Goal: Task Accomplishment & Management: Manage account settings

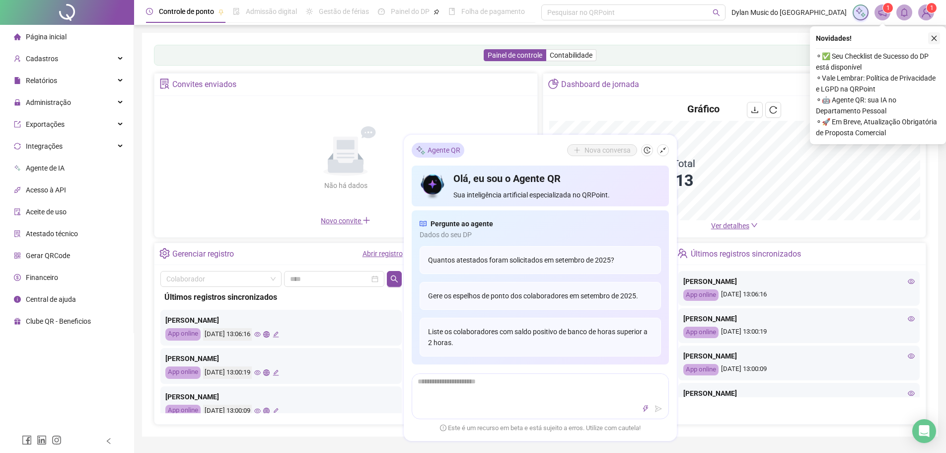
drag, startPoint x: 934, startPoint y: 34, endPoint x: 911, endPoint y: 48, distance: 27.2
click at [934, 35] on button "button" at bounding box center [934, 38] width 12 height 12
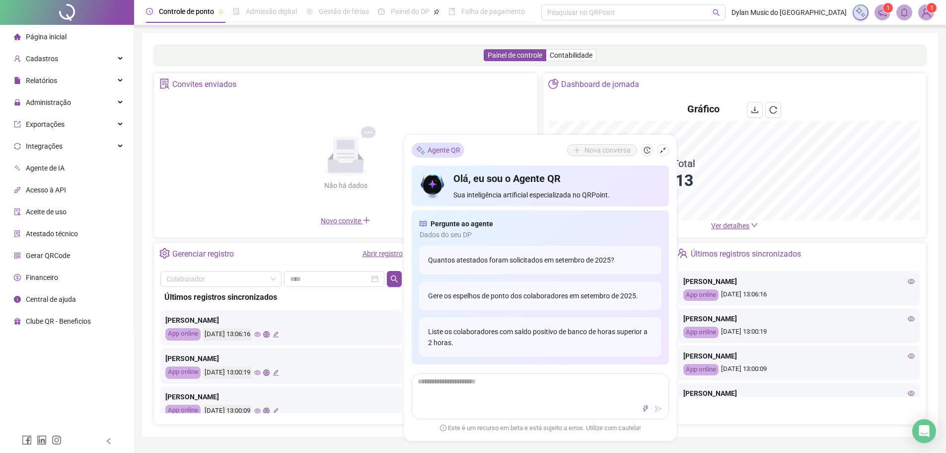
click at [615, 60] on div "Painel de controle Contabilidade" at bounding box center [540, 55] width 772 height 21
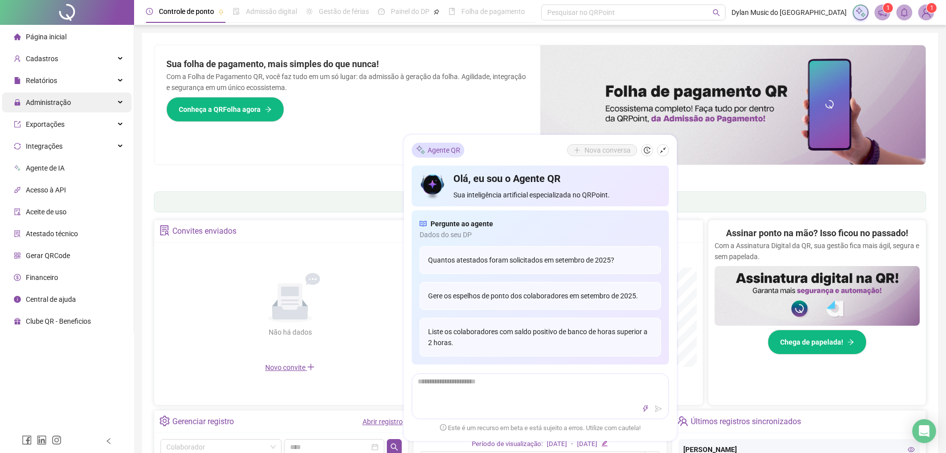
click at [68, 104] on span "Administração" at bounding box center [48, 102] width 45 height 8
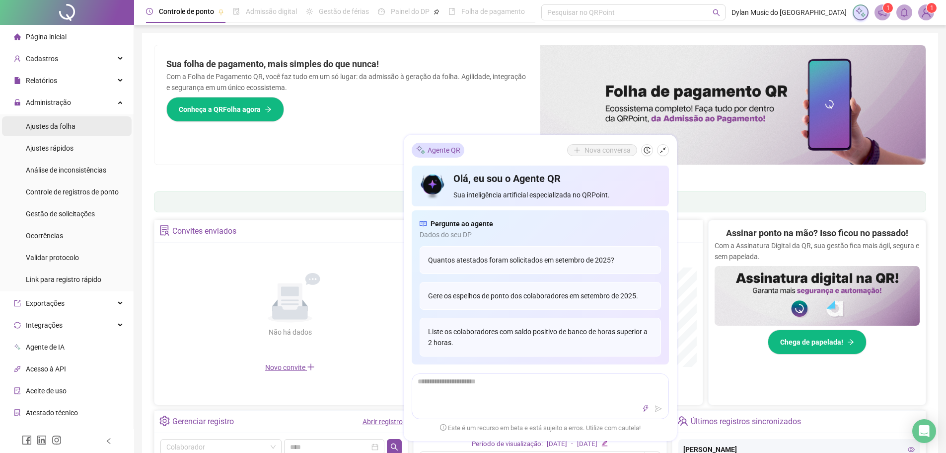
click at [67, 131] on div "Ajustes da folha" at bounding box center [51, 126] width 50 height 20
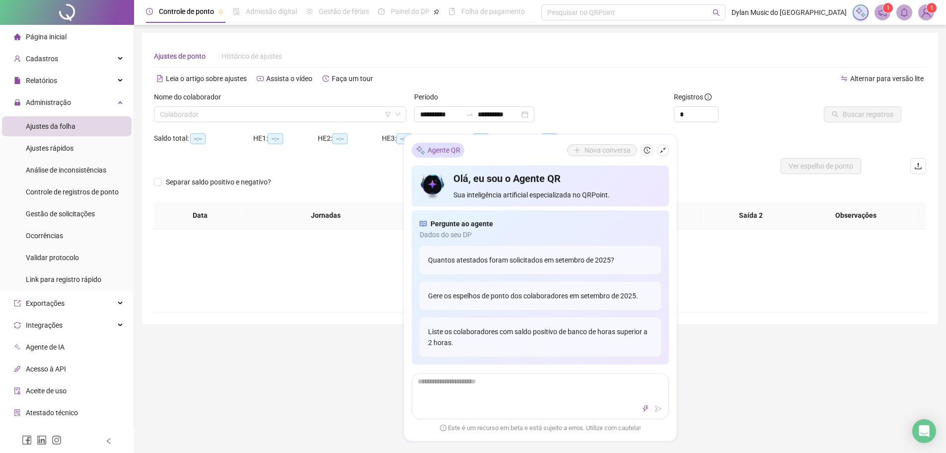
type input "**********"
click at [662, 150] on icon "shrink" at bounding box center [663, 150] width 7 height 7
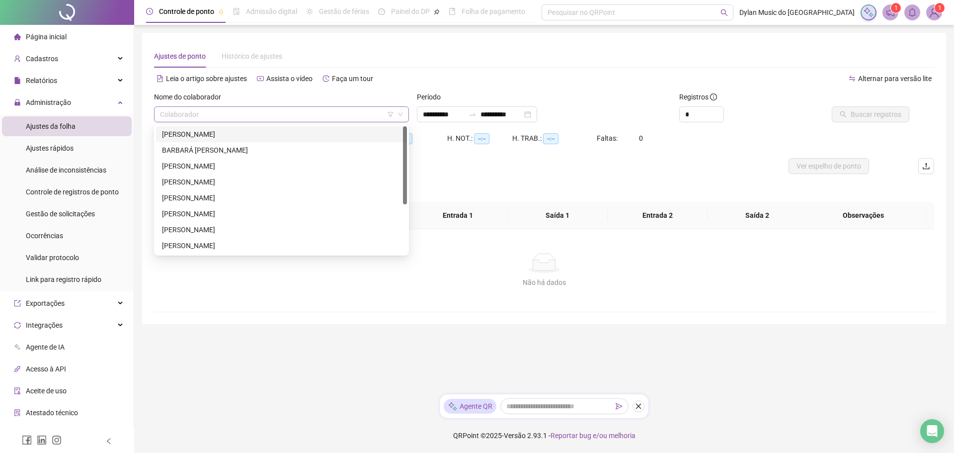
click at [305, 118] on input "search" at bounding box center [277, 114] width 234 height 15
click at [224, 248] on div "JOÃO ANTONIO TEIXEIRA AMORIM" at bounding box center [281, 245] width 239 height 11
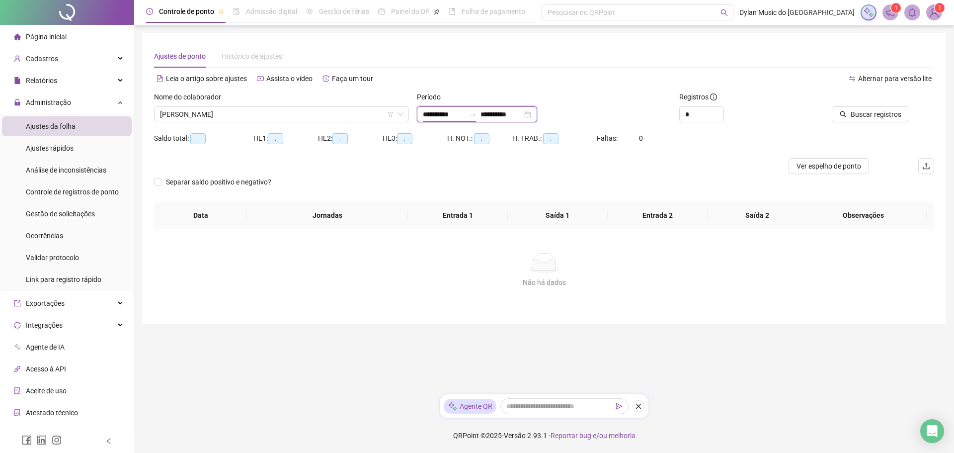
click at [447, 112] on input "**********" at bounding box center [444, 114] width 42 height 11
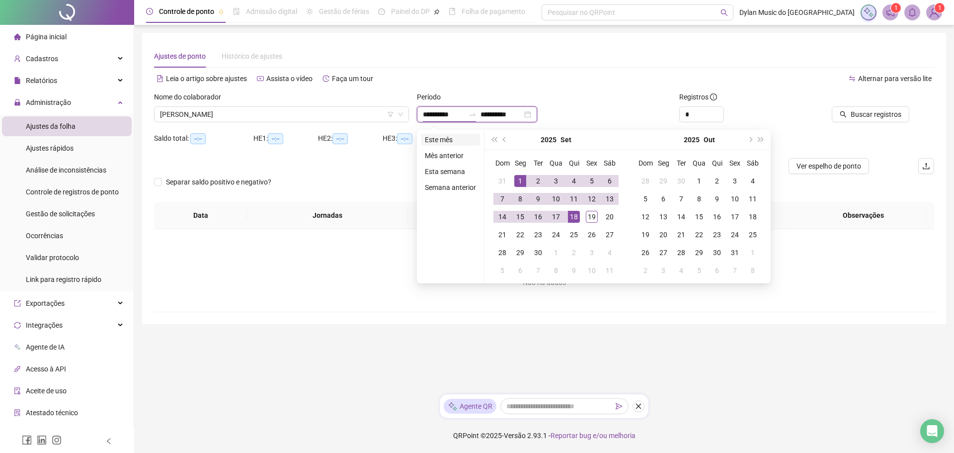
type input "**********"
click at [443, 138] on li "Este mês" at bounding box center [450, 140] width 59 height 12
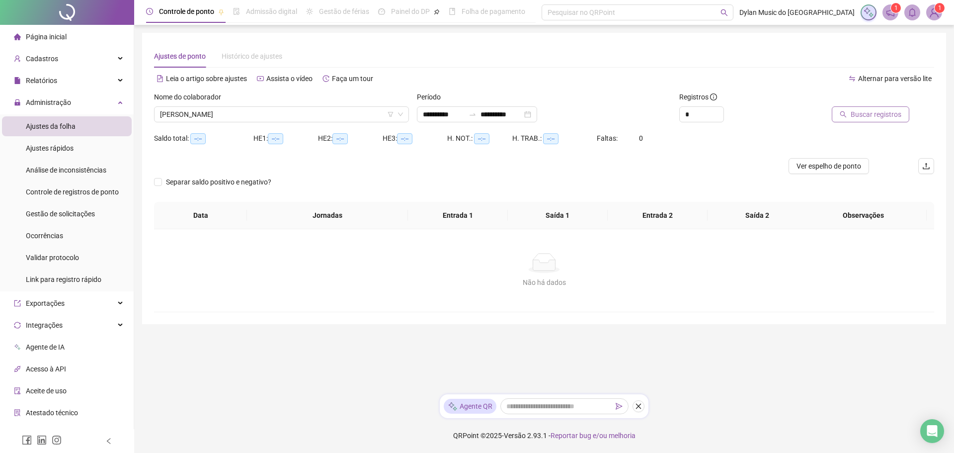
click at [863, 110] on span "Buscar registros" at bounding box center [875, 114] width 51 height 11
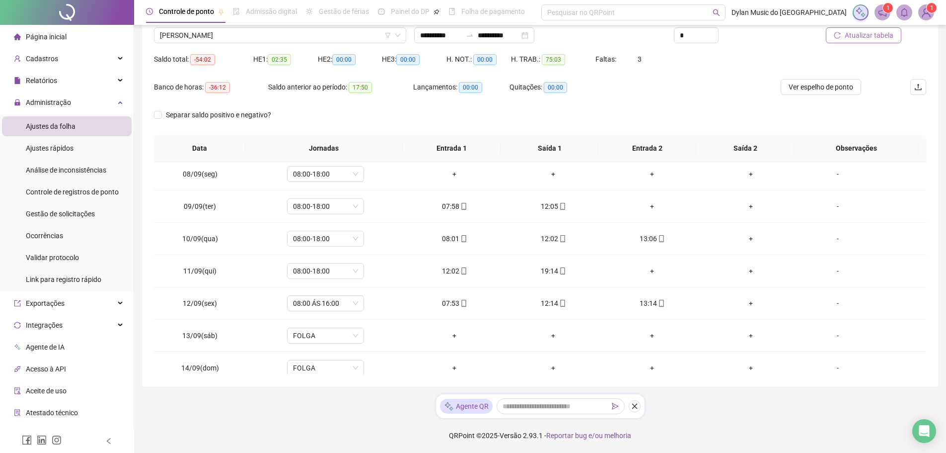
scroll to position [153, 0]
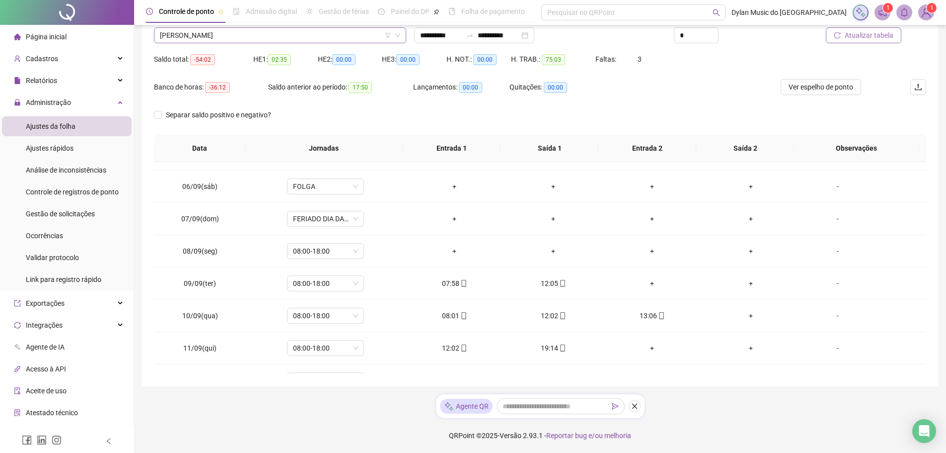
click at [313, 39] on span "JOÃO ANTONIO TEIXEIRA AMORIM" at bounding box center [280, 35] width 240 height 15
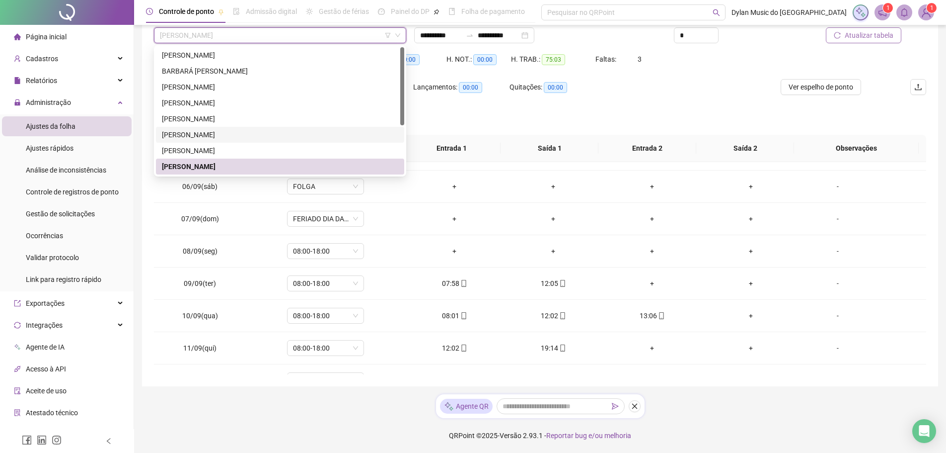
scroll to position [50, 0]
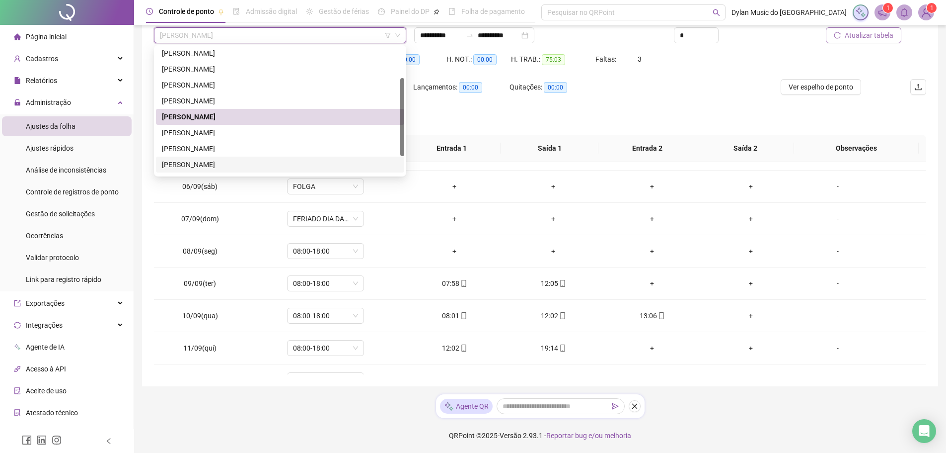
click at [223, 157] on div "MATHEUS HENRIQUE FERREIRA DE OLIVEIRA" at bounding box center [280, 164] width 248 height 16
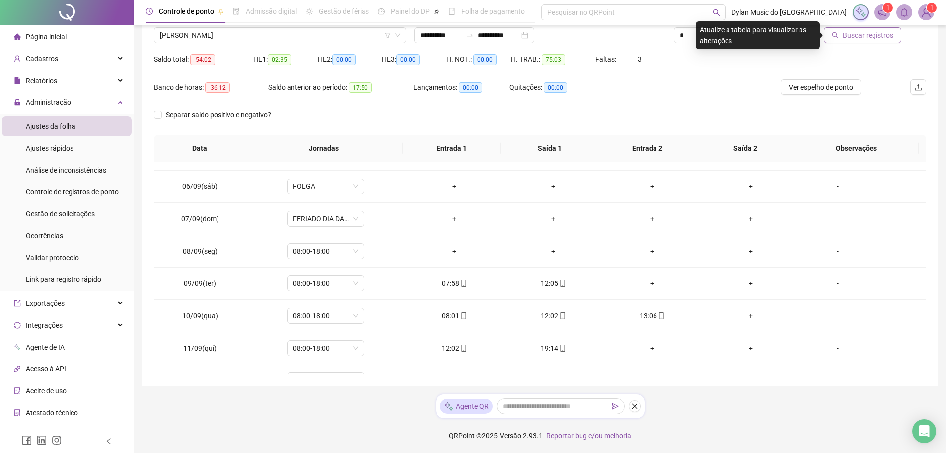
click at [875, 34] on span "Buscar registros" at bounding box center [868, 35] width 51 height 11
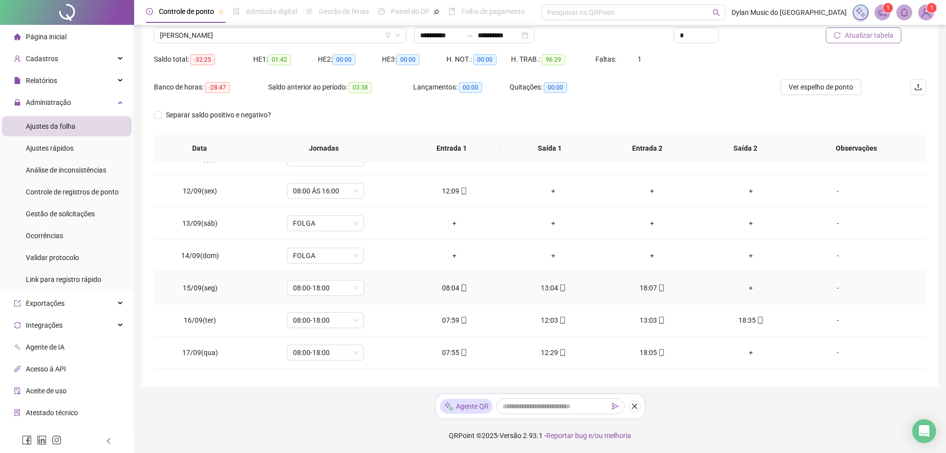
scroll to position [401, 0]
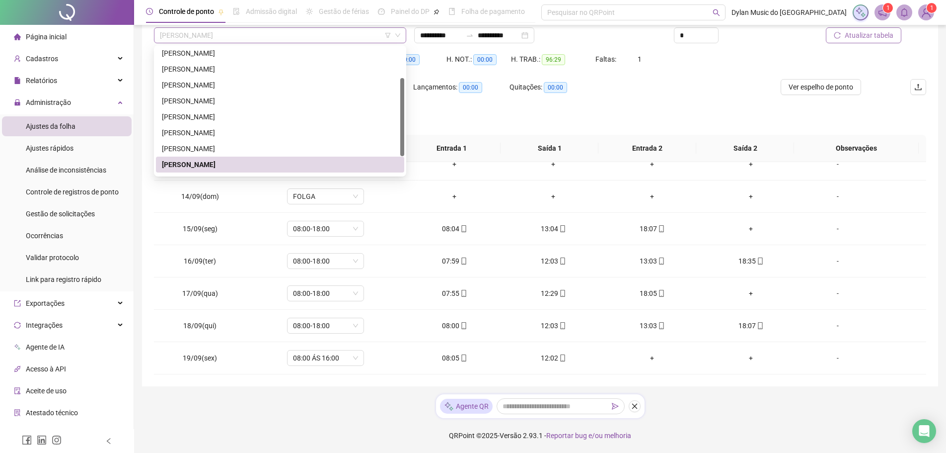
click at [307, 32] on span "MATHEUS HENRIQUE FERREIRA DE OLIVEIRA" at bounding box center [280, 35] width 240 height 15
click at [253, 86] on div "GABRIEL DE FALCO PEREIRA SANTOS" at bounding box center [280, 84] width 236 height 11
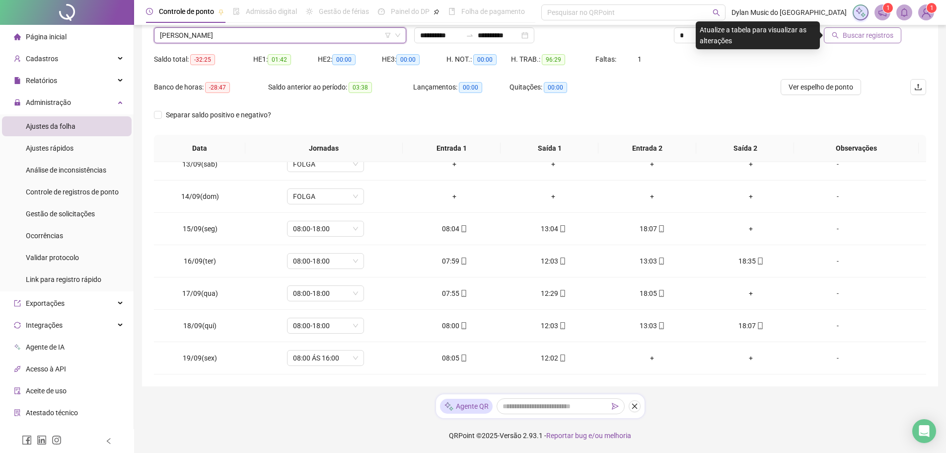
click at [844, 37] on button "Buscar registros" at bounding box center [862, 35] width 77 height 16
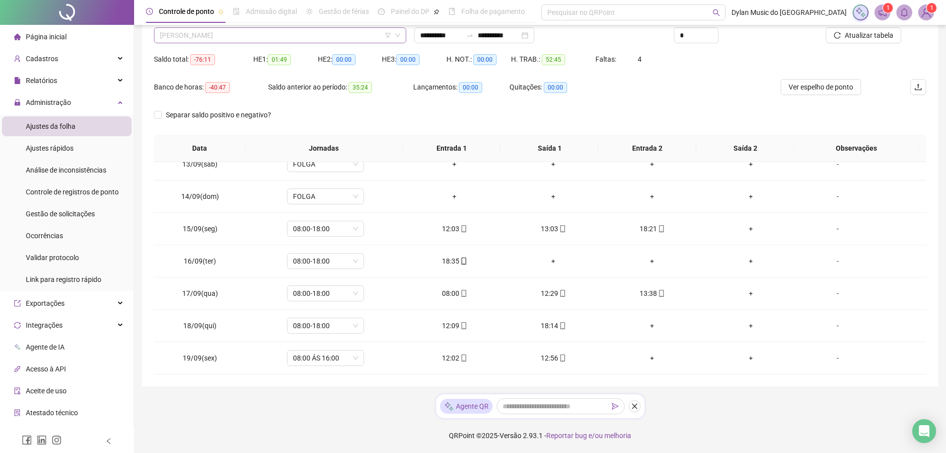
click at [269, 37] on span "GABRIEL DE FALCO PEREIRA SANTOS" at bounding box center [280, 35] width 240 height 15
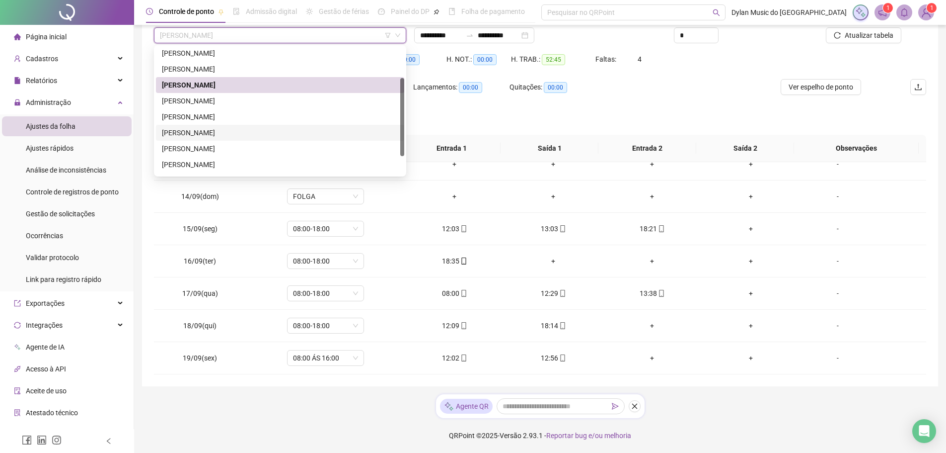
click at [243, 129] on div "LUCAS SATEL BOTELHO BORGES" at bounding box center [280, 132] width 236 height 11
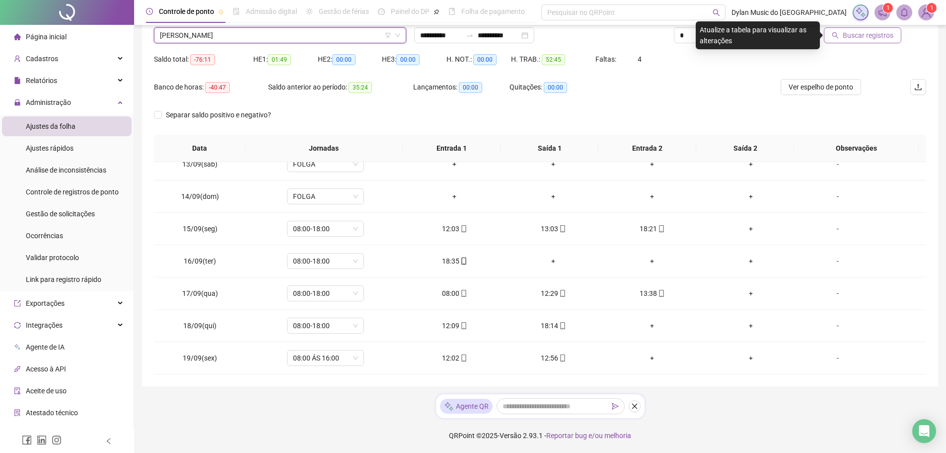
click at [866, 31] on span "Buscar registros" at bounding box center [868, 35] width 51 height 11
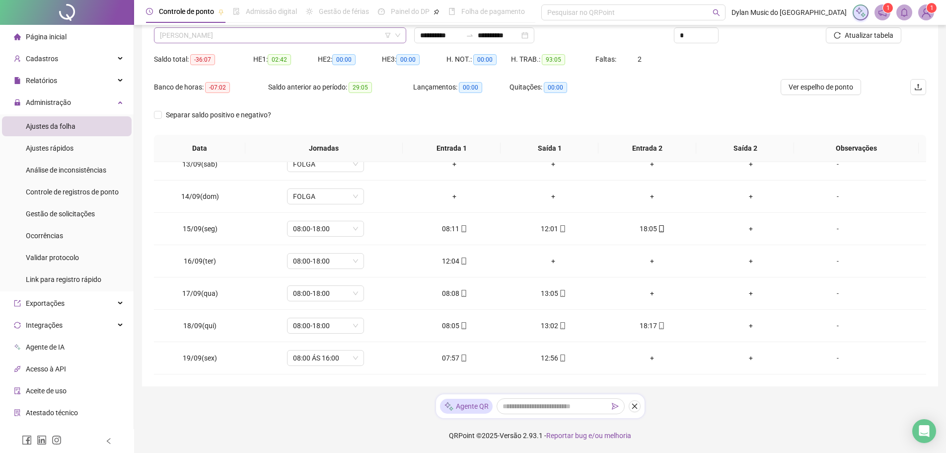
click at [297, 34] on span "LUCAS SATEL BOTELHO BORGES" at bounding box center [280, 35] width 240 height 15
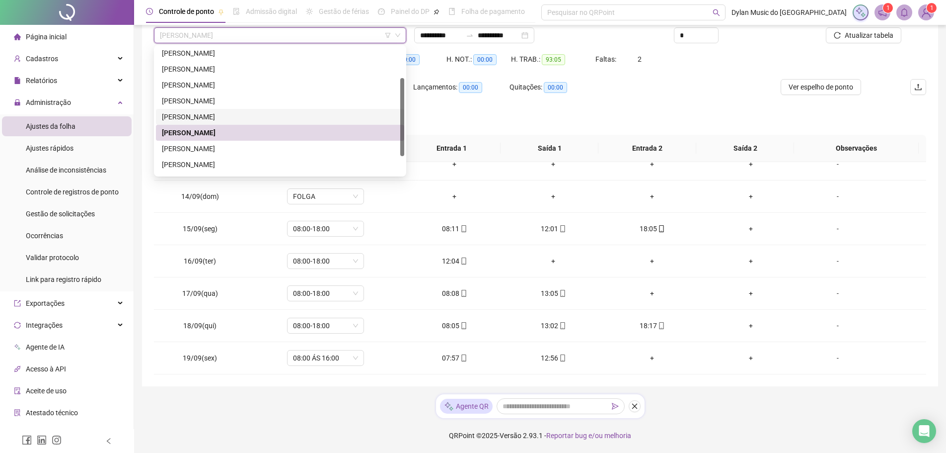
click at [255, 118] on div "JOÃO ANTONIO TEIXEIRA AMORIM" at bounding box center [280, 116] width 236 height 11
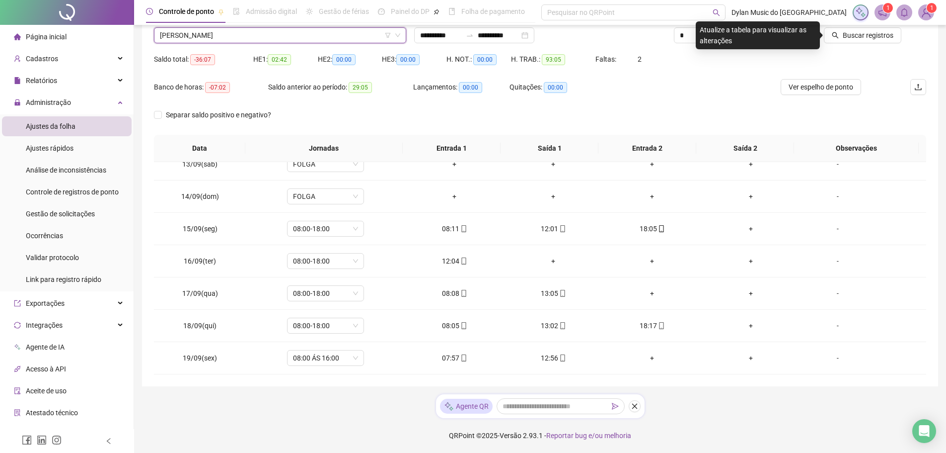
click at [291, 44] on div "Nome do colaborador JOÃO ANTONIO TEIXEIRA AMORIM JOÃO ANTONIO TEIXEIRA AMORIM" at bounding box center [280, 31] width 260 height 39
click at [282, 32] on span "JOÃO ANTONIO TEIXEIRA AMORIM" at bounding box center [280, 35] width 240 height 15
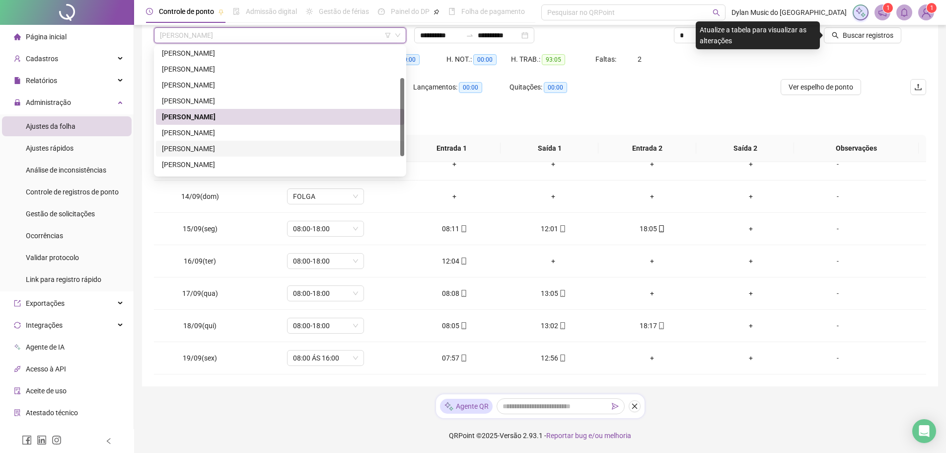
click at [224, 147] on div "MARIANA CARLA MOTA DA SILVA" at bounding box center [280, 148] width 236 height 11
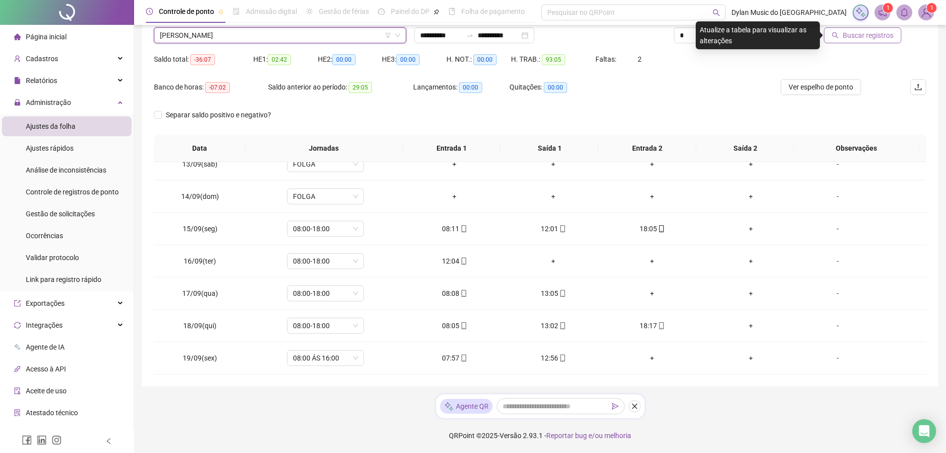
click at [858, 37] on span "Buscar registros" at bounding box center [868, 35] width 51 height 11
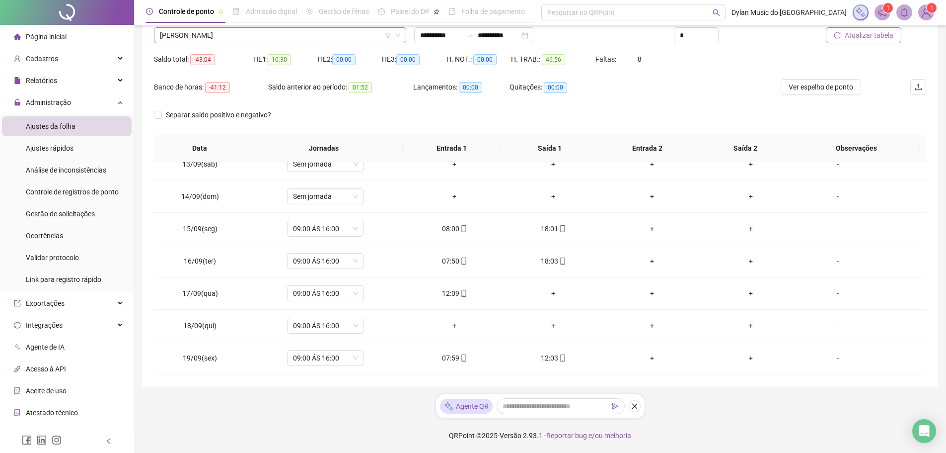
click at [236, 38] on span "MARIANA CARLA MOTA DA SILVA" at bounding box center [280, 35] width 240 height 15
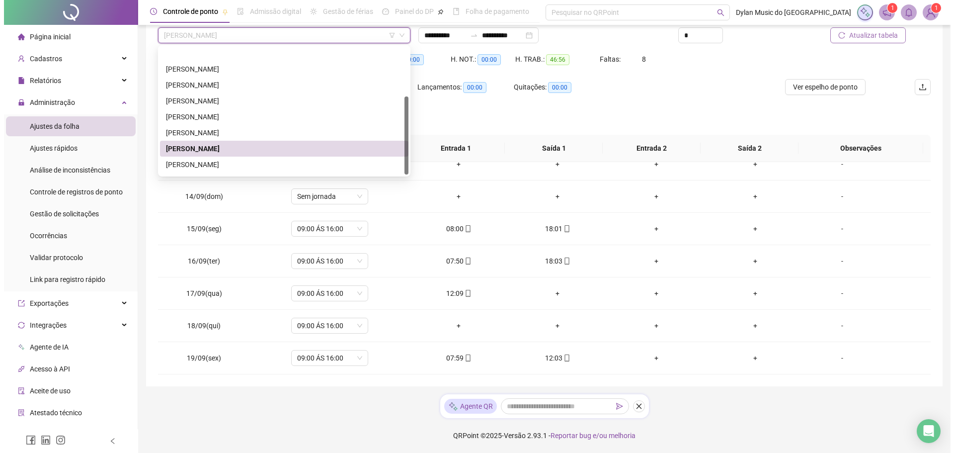
scroll to position [79, 0]
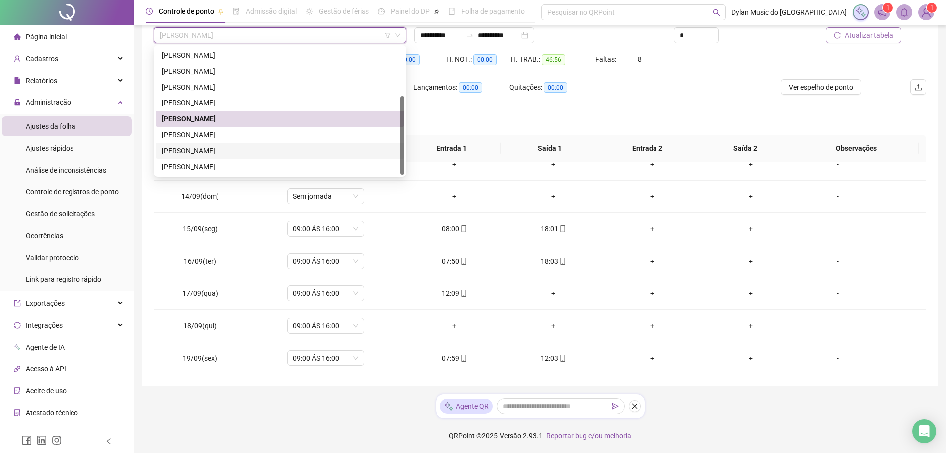
click at [222, 152] on div "MICHELE PINTO DE SOUZA" at bounding box center [280, 150] width 236 height 11
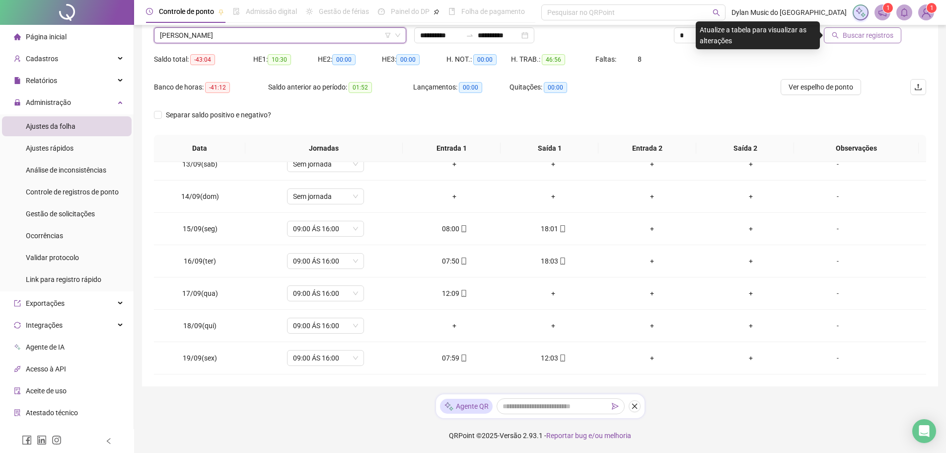
click at [848, 36] on span "Buscar registros" at bounding box center [868, 35] width 51 height 11
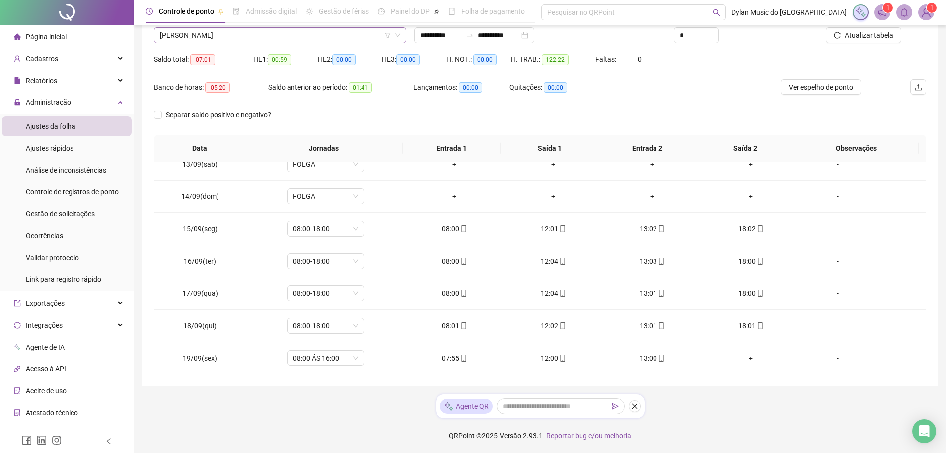
click at [294, 38] on span "MICHELE PINTO DE SOUZA" at bounding box center [280, 35] width 240 height 15
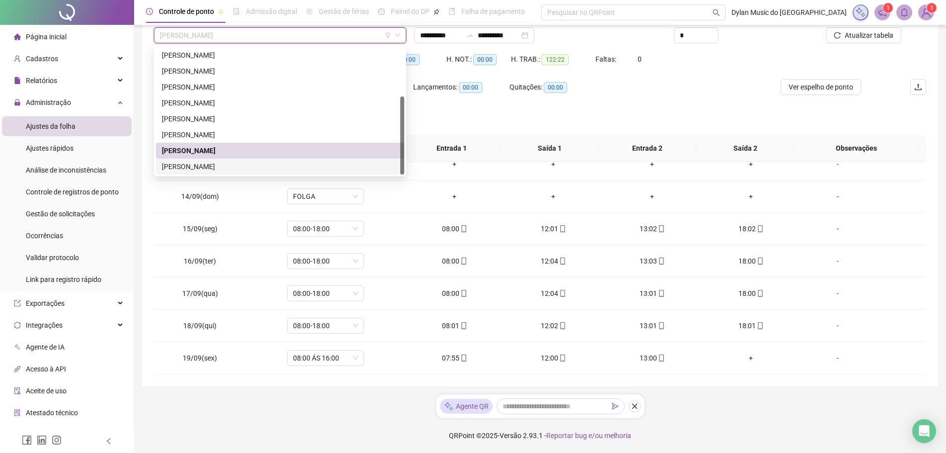
click at [260, 167] on div "SHIRLENE GONÇALVES JANUARIO" at bounding box center [280, 166] width 236 height 11
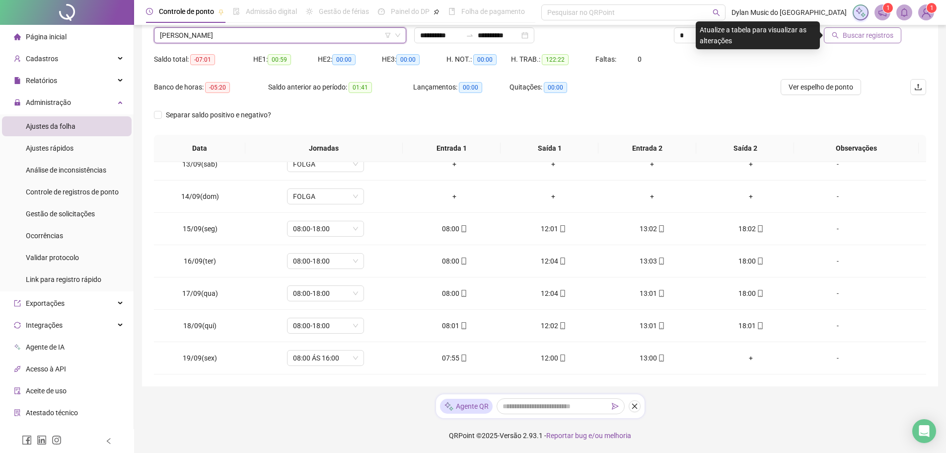
click at [863, 34] on span "Buscar registros" at bounding box center [868, 35] width 51 height 11
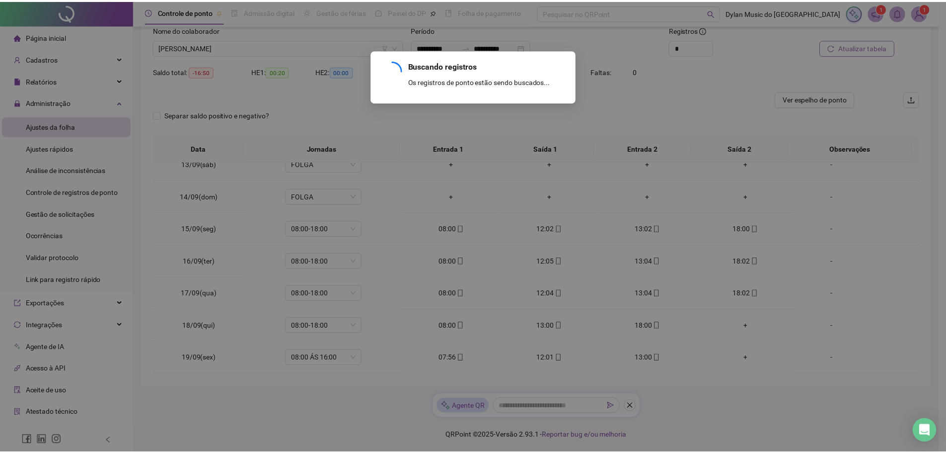
scroll to position [369, 0]
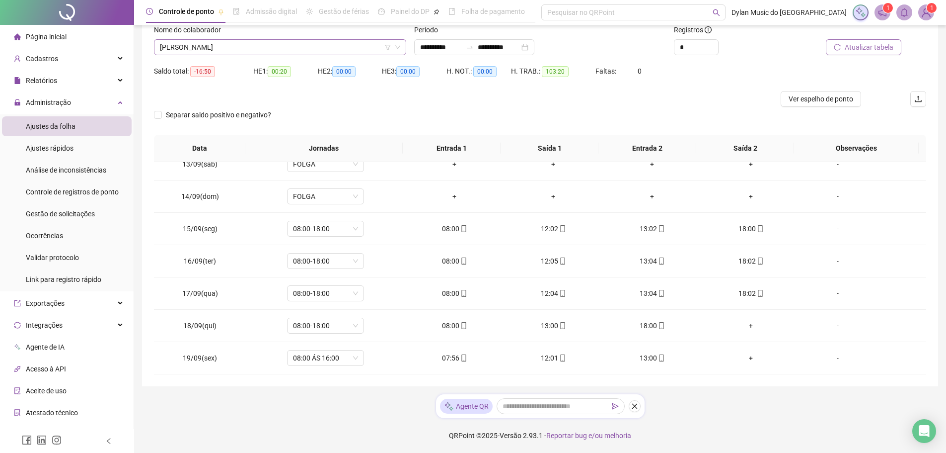
click at [237, 40] on span "SHIRLENE GONÇALVES JANUARIO" at bounding box center [280, 47] width 240 height 15
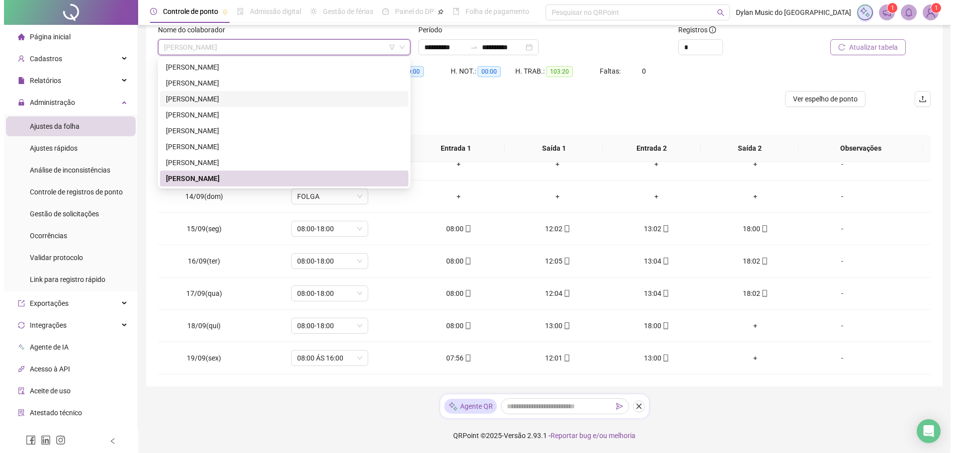
scroll to position [0, 0]
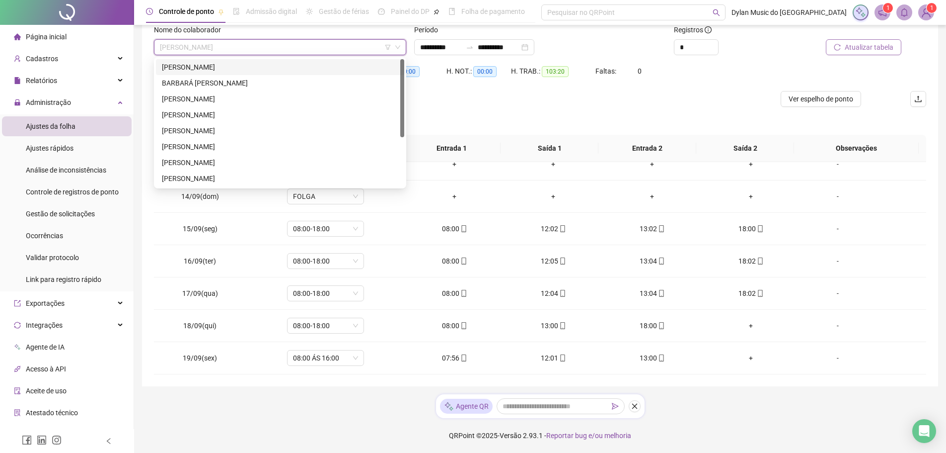
click at [252, 68] on div "ALAN MOREIRA DA SILVA" at bounding box center [280, 67] width 236 height 11
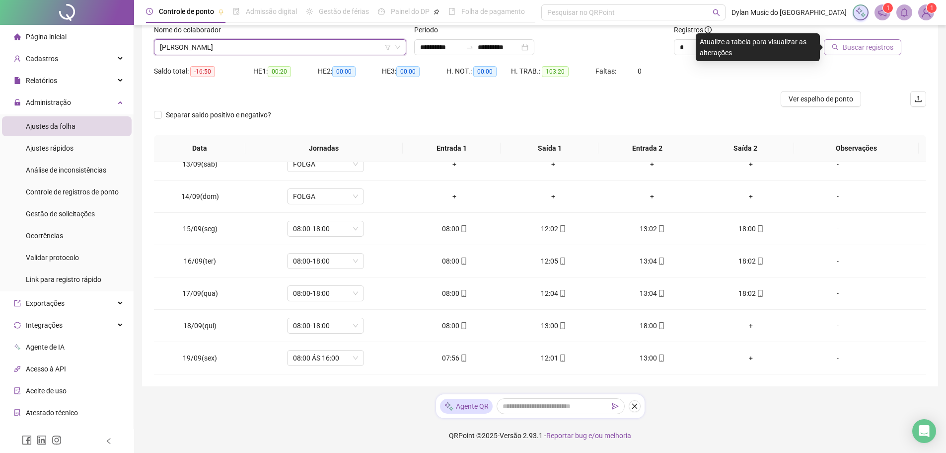
click at [847, 48] on span "Buscar registros" at bounding box center [868, 47] width 51 height 11
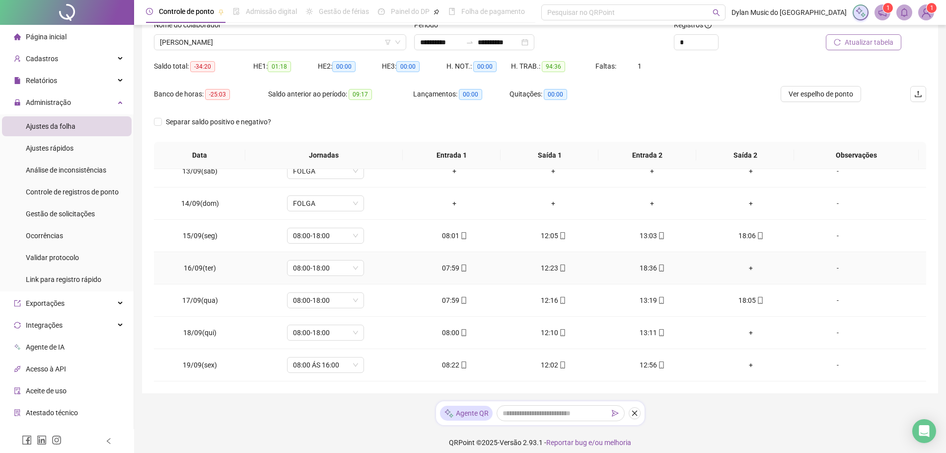
scroll to position [79, 0]
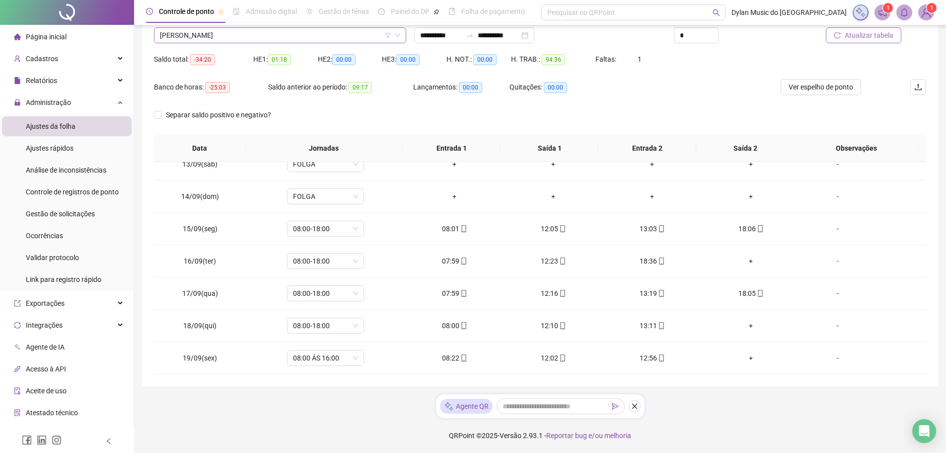
click at [308, 39] on span "ALAN MOREIRA DA SILVA" at bounding box center [280, 35] width 240 height 15
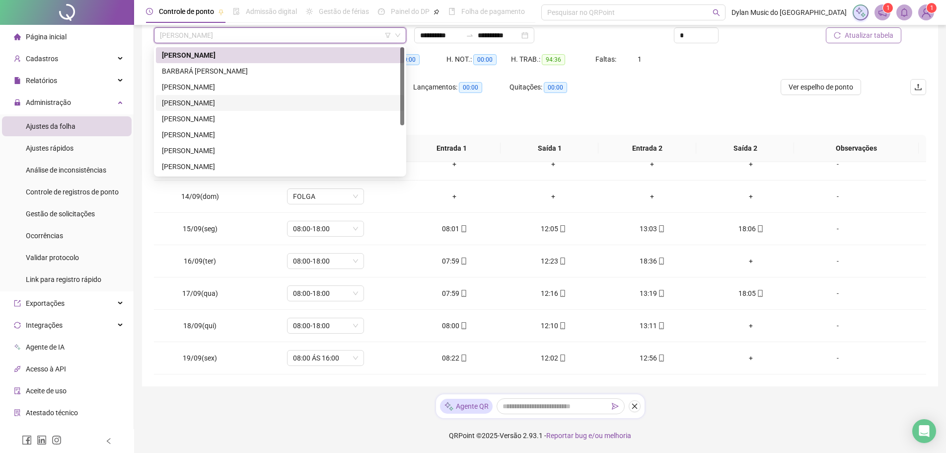
click at [269, 102] on div "DANIEL ELIAS BESERRA" at bounding box center [280, 102] width 236 height 11
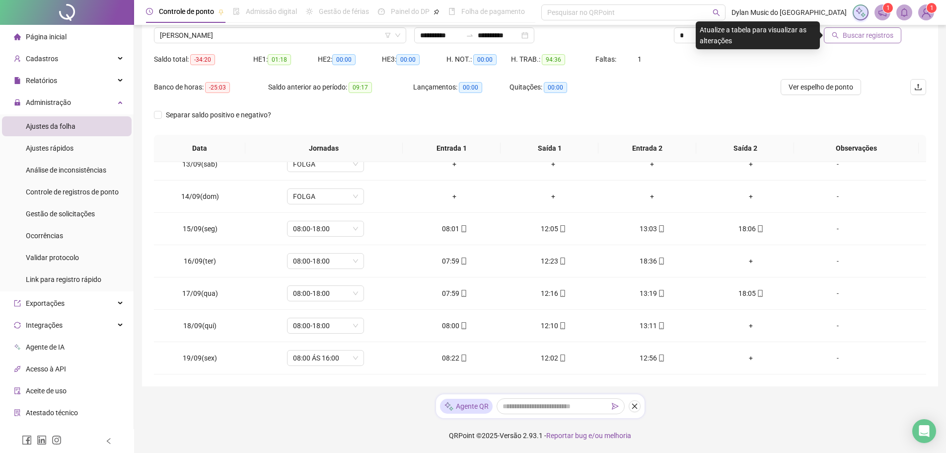
click at [864, 35] on span "Buscar registros" at bounding box center [868, 35] width 51 height 11
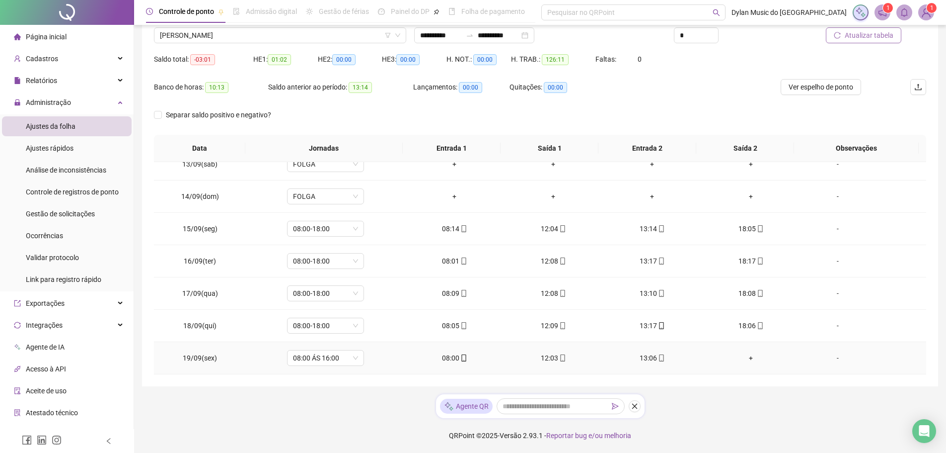
click at [649, 354] on div "13:06" at bounding box center [652, 357] width 83 height 11
type input "**********"
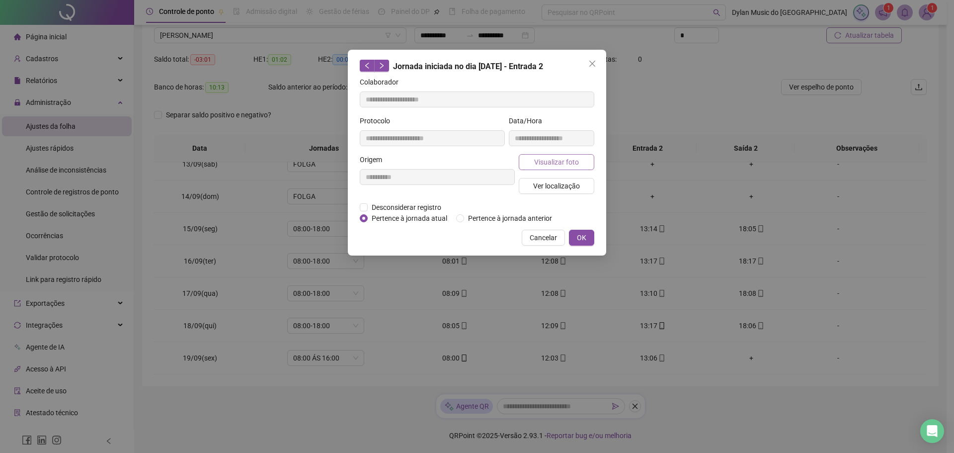
click at [542, 163] on span "Visualizar foto" at bounding box center [556, 161] width 45 height 11
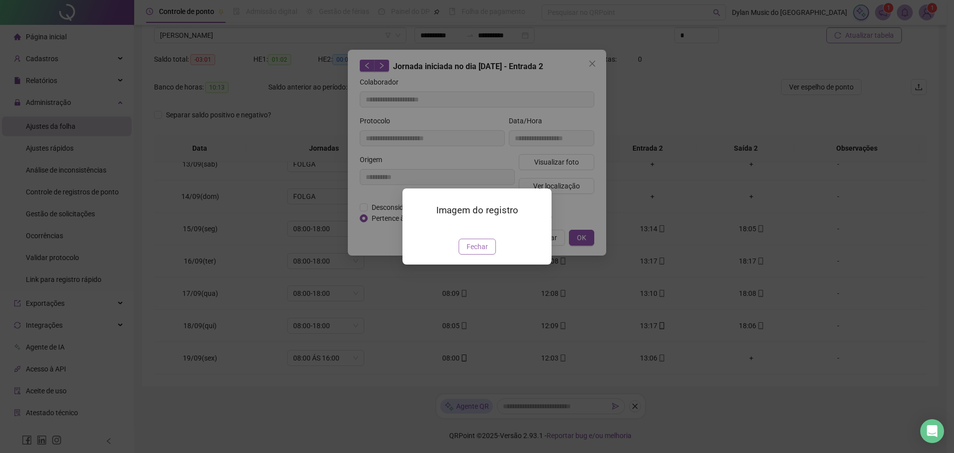
click at [474, 252] on span "Fechar" at bounding box center [476, 246] width 21 height 11
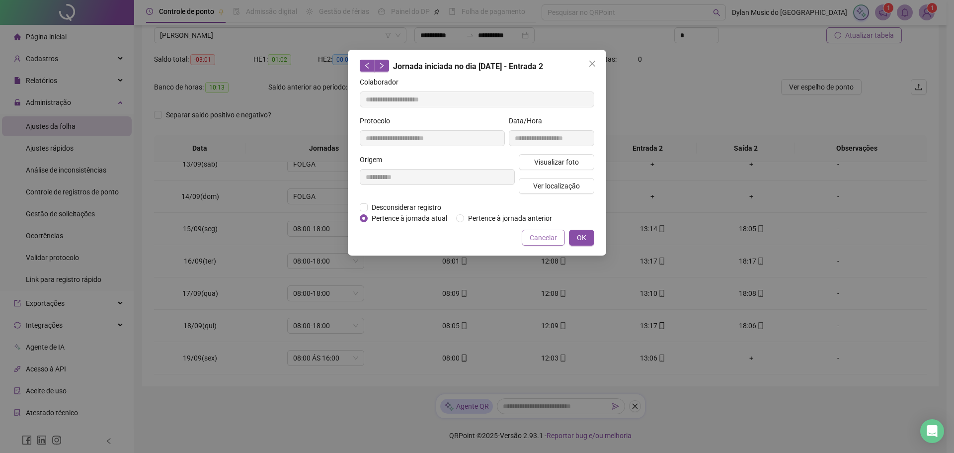
click at [532, 237] on span "Cancelar" at bounding box center [543, 237] width 27 height 11
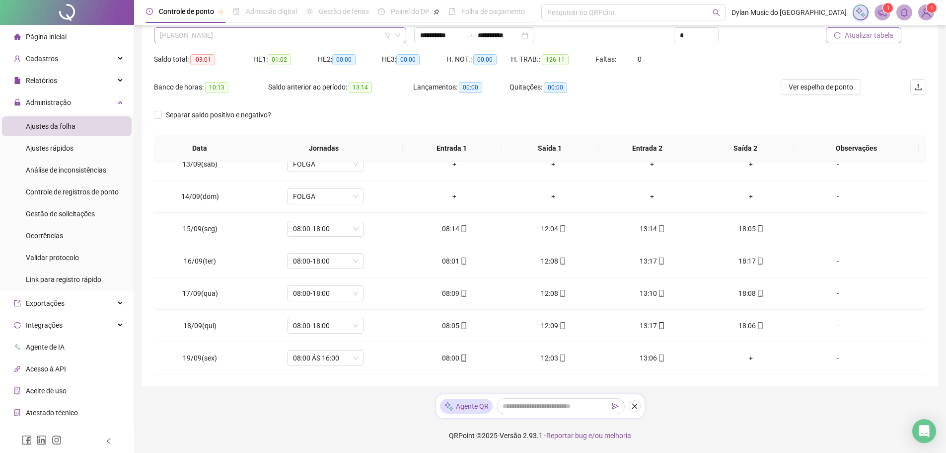
click at [234, 34] on span "DANIEL ELIAS BESERRA" at bounding box center [280, 35] width 240 height 15
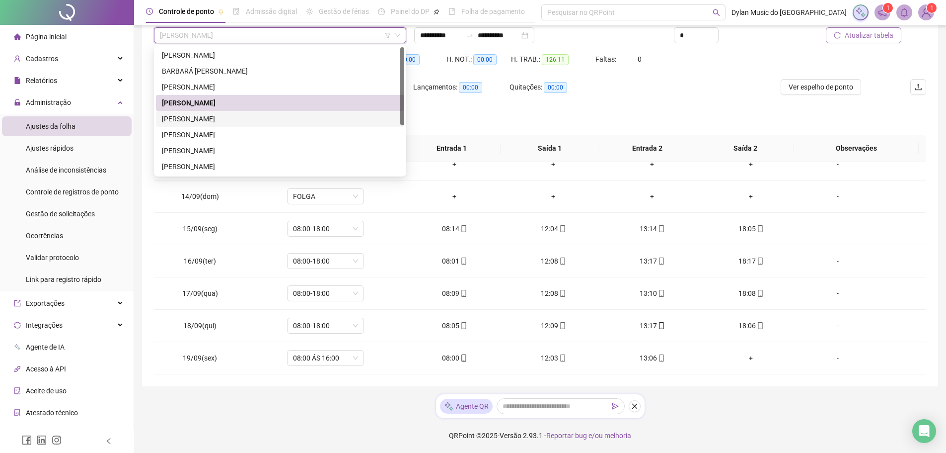
scroll to position [79, 0]
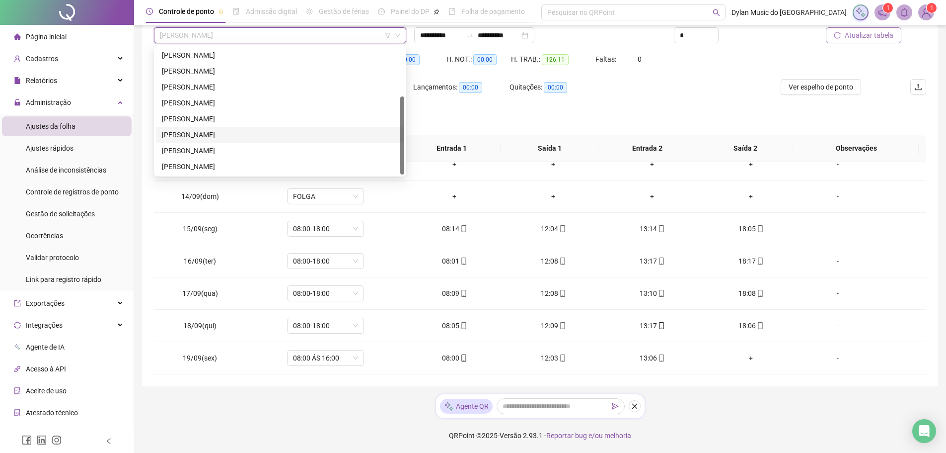
click at [216, 131] on div "MATHEUS HENRIQUE FERREIRA DE OLIVEIRA" at bounding box center [280, 134] width 236 height 11
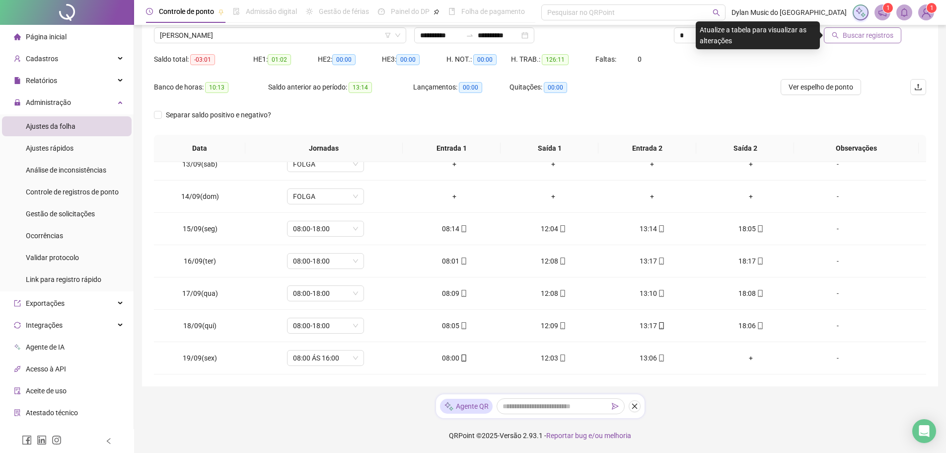
click at [841, 38] on button "Buscar registros" at bounding box center [862, 35] width 77 height 16
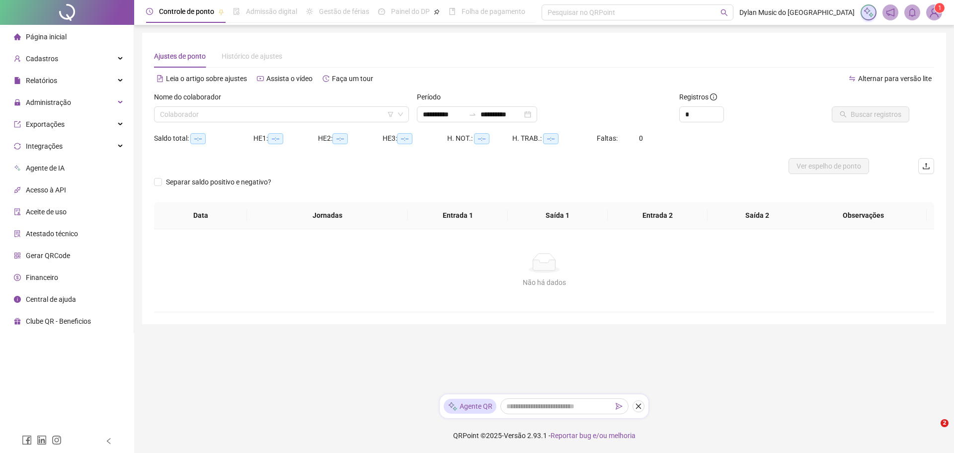
type input "**********"
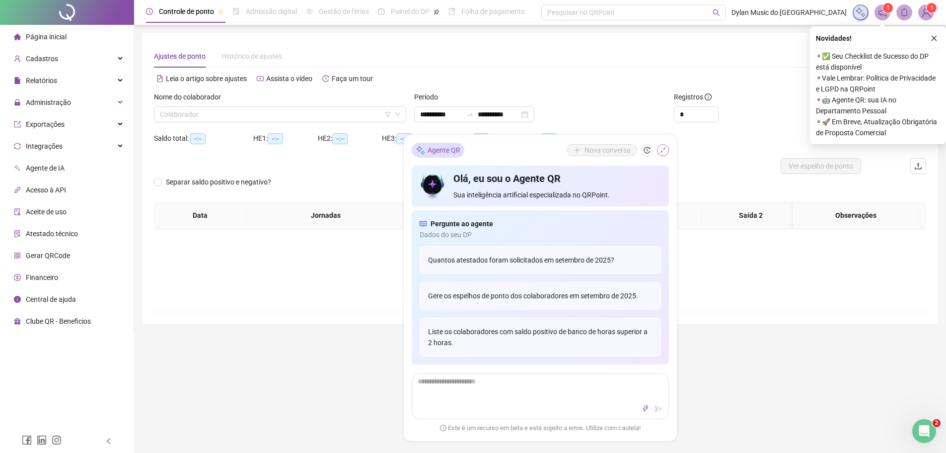
click at [664, 152] on icon "shrink" at bounding box center [663, 150] width 7 height 7
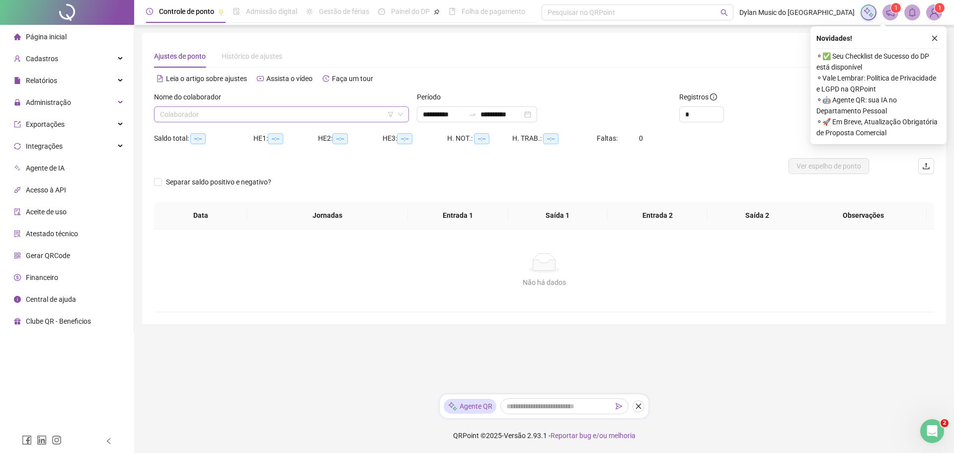
click at [241, 116] on input "search" at bounding box center [277, 114] width 234 height 15
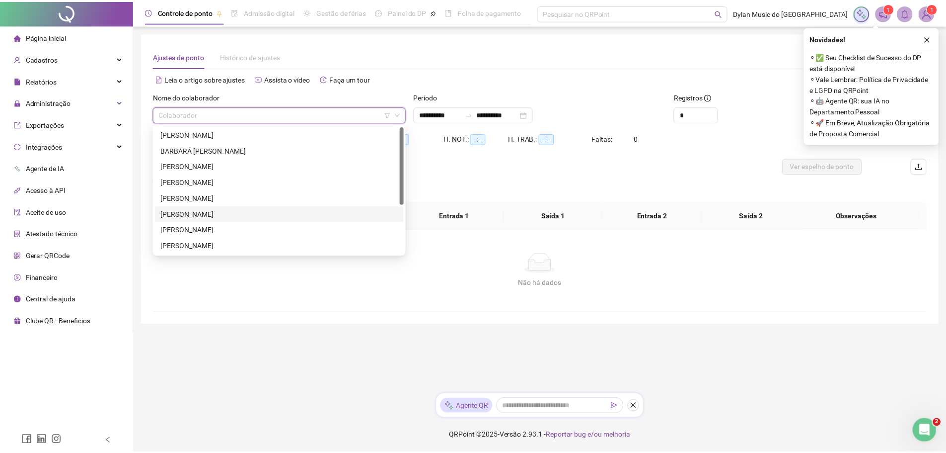
scroll to position [79, 0]
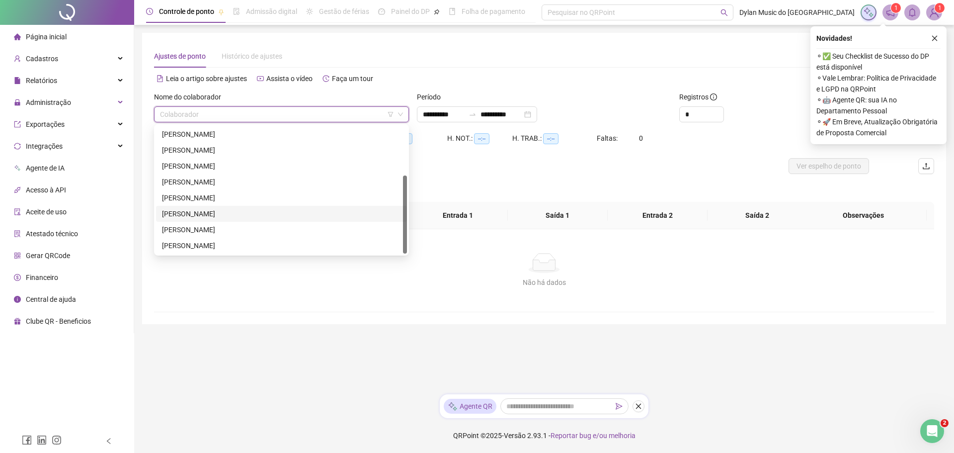
click at [208, 216] on div "MATHEUS HENRIQUE FERREIRA DE OLIVEIRA" at bounding box center [281, 213] width 239 height 11
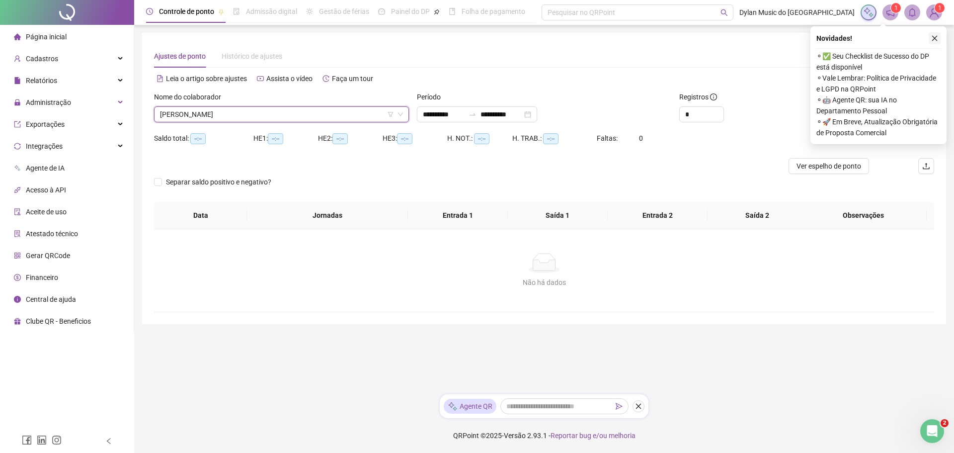
click at [935, 35] on icon "close" at bounding box center [934, 38] width 7 height 7
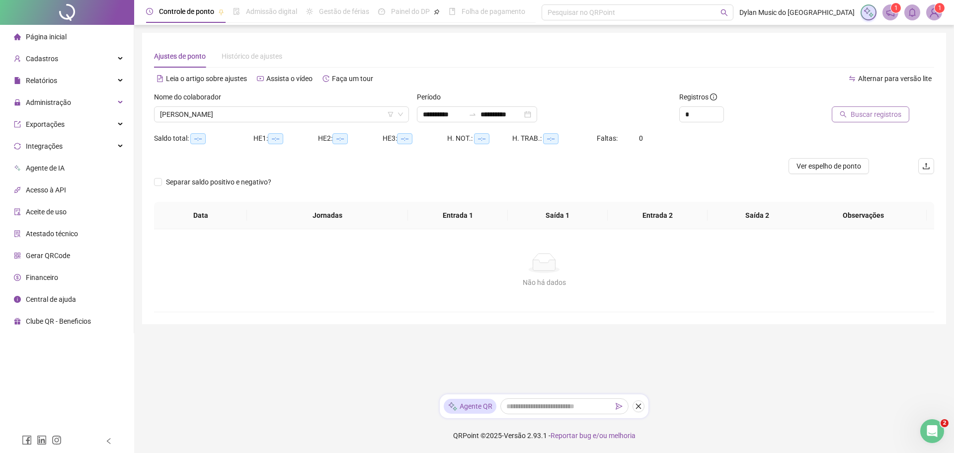
click at [867, 110] on span "Buscar registros" at bounding box center [875, 114] width 51 height 11
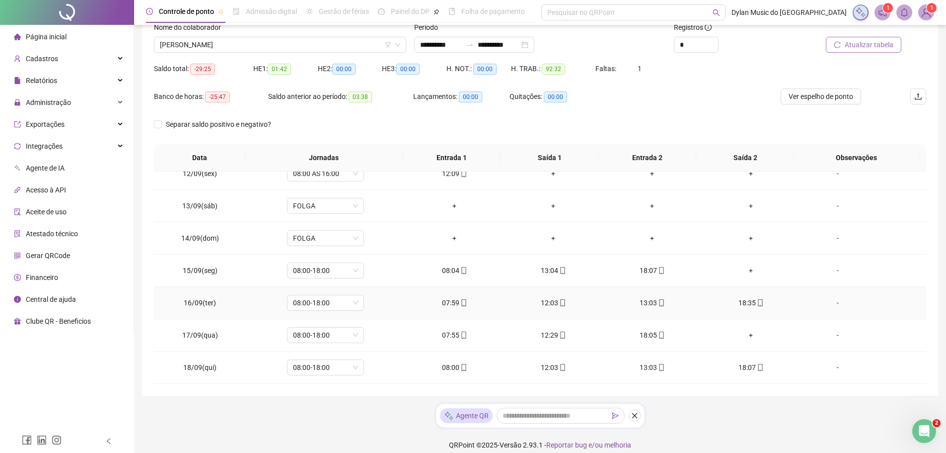
scroll to position [79, 0]
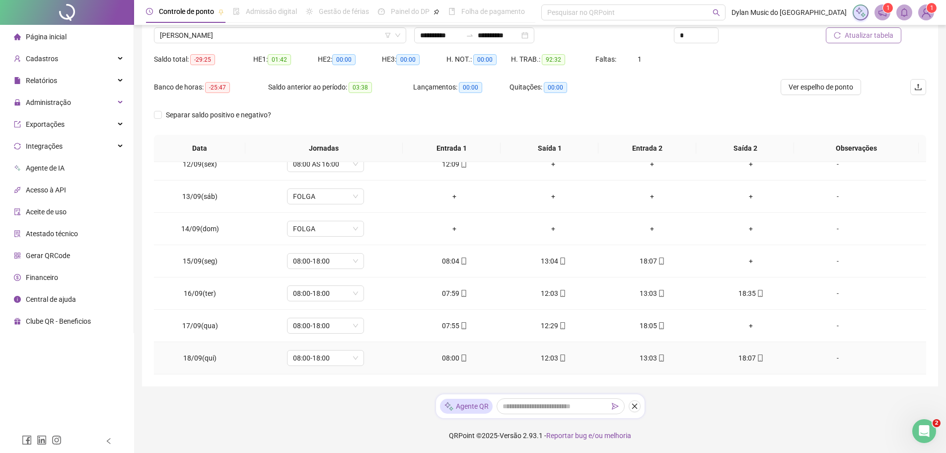
click at [651, 360] on div "13:03" at bounding box center [652, 357] width 83 height 11
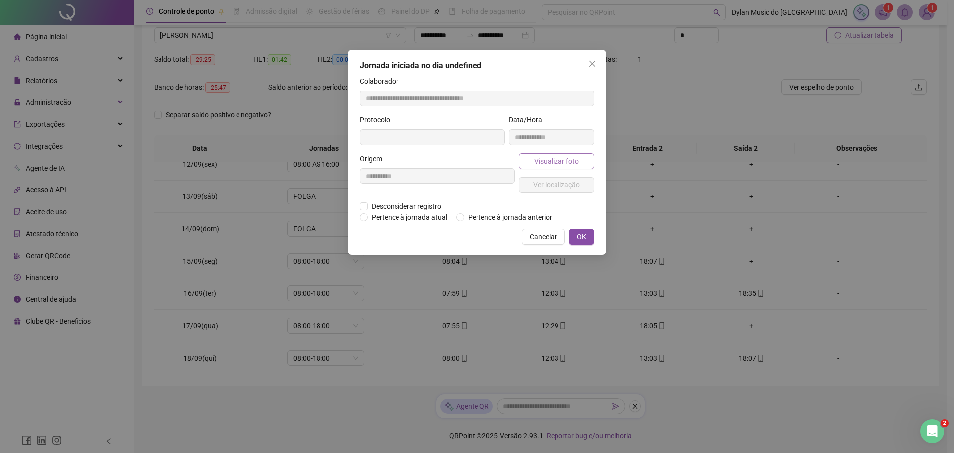
type input "**********"
click at [530, 165] on button "Visualizar foto" at bounding box center [557, 161] width 76 height 16
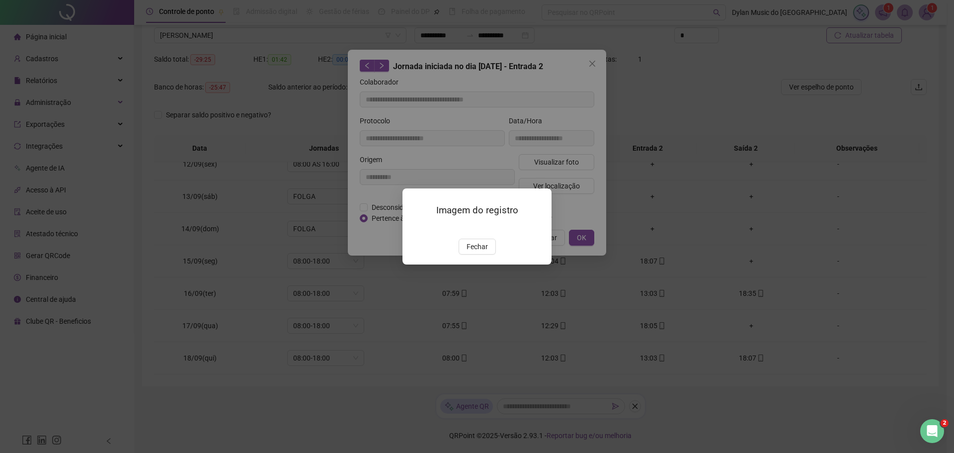
click at [414, 228] on img at bounding box center [414, 228] width 0 height 0
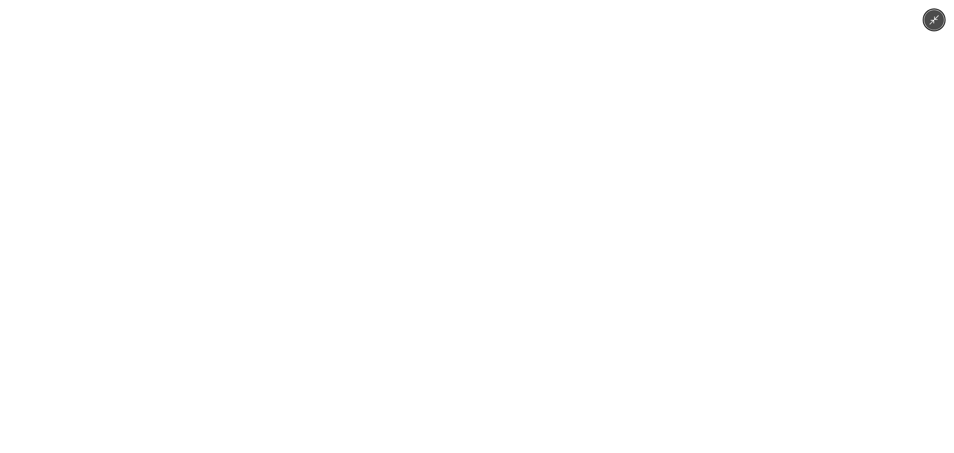
click at [740, 215] on div at bounding box center [477, 226] width 954 height 453
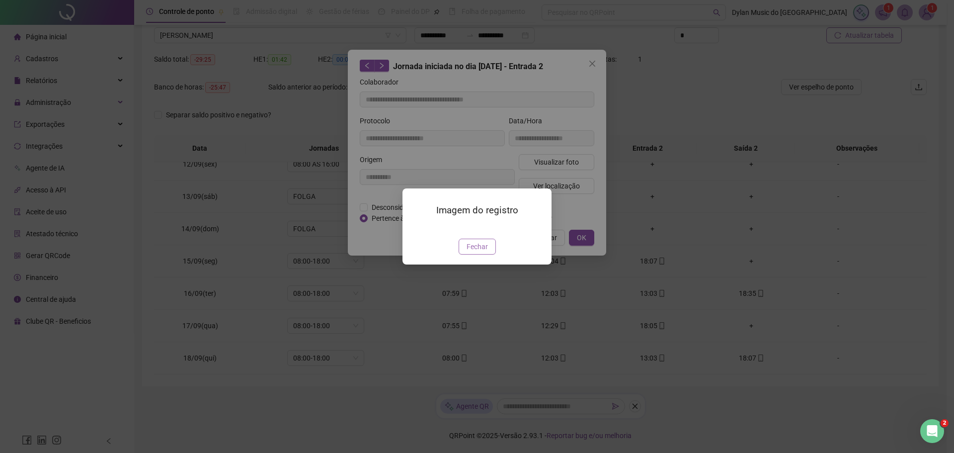
click at [475, 252] on span "Fechar" at bounding box center [476, 246] width 21 height 11
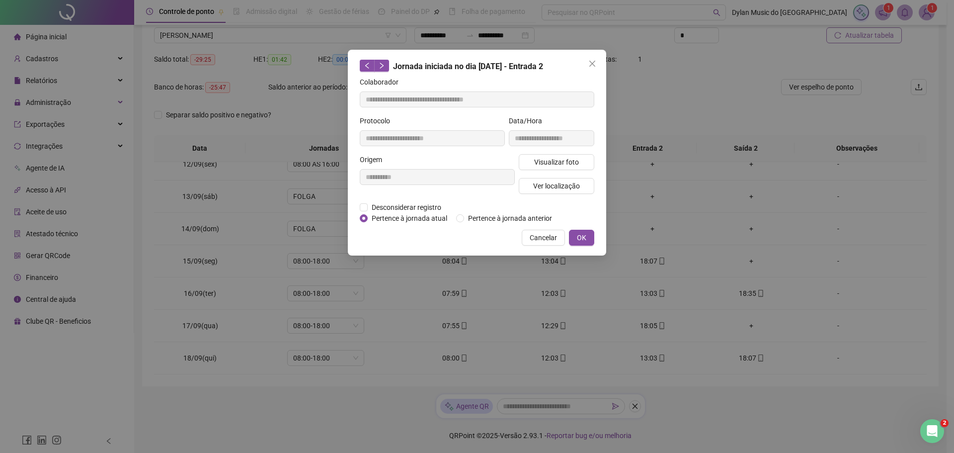
click at [555, 346] on div "**********" at bounding box center [477, 226] width 954 height 453
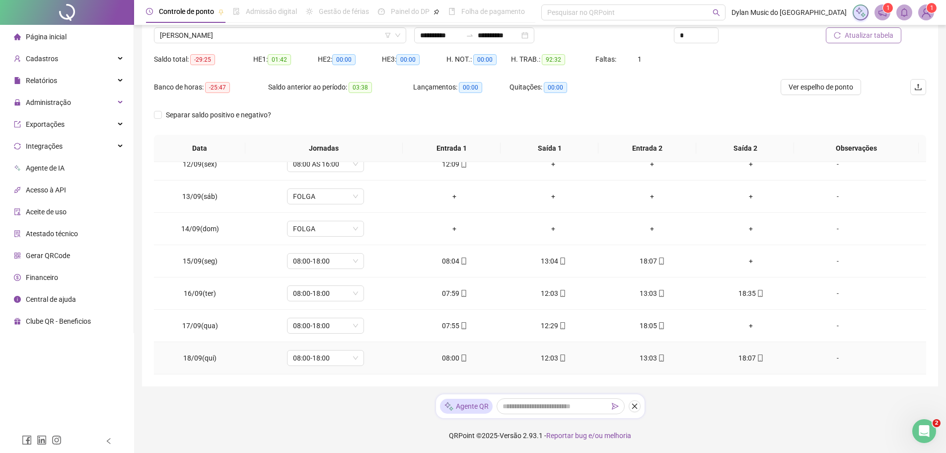
click at [547, 359] on div "12:03" at bounding box center [553, 357] width 83 height 11
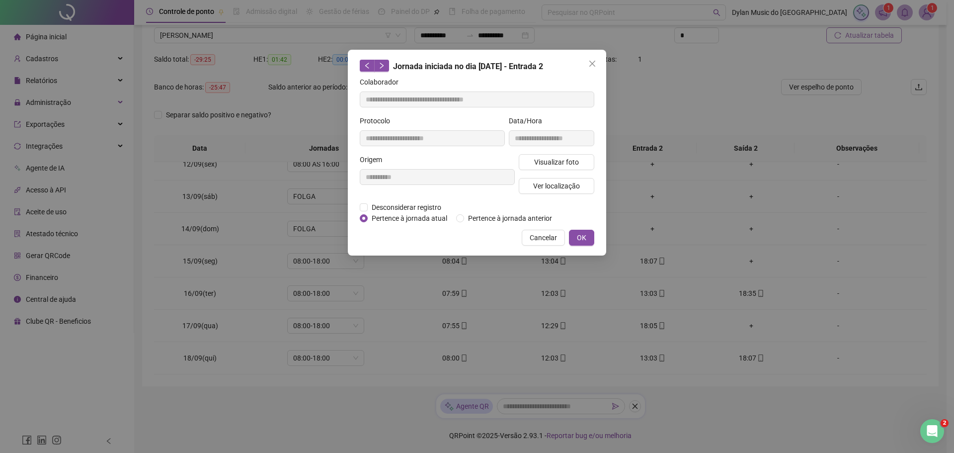
type input "**********"
click at [544, 161] on span "Visualizar foto" at bounding box center [556, 161] width 45 height 11
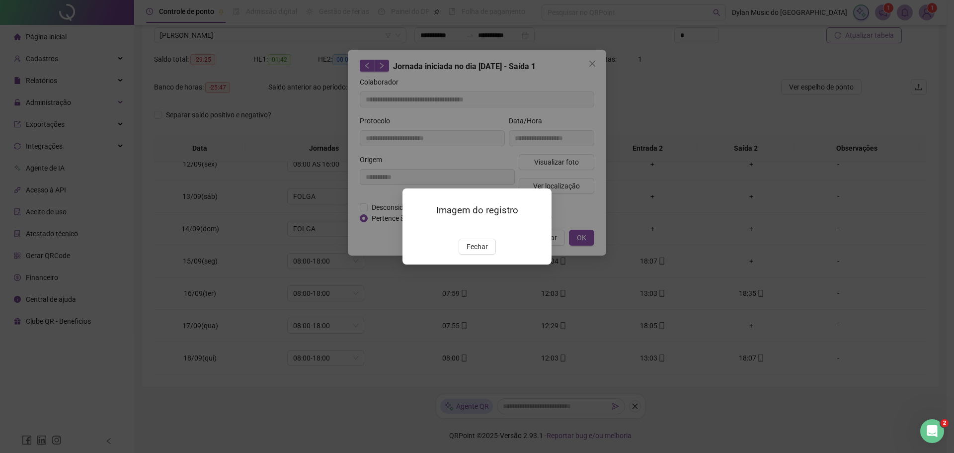
click at [414, 228] on img at bounding box center [414, 228] width 0 height 0
click at [274, 194] on div "Imagem do registro Fechar" at bounding box center [477, 226] width 954 height 453
click at [509, 116] on div "Imagem do registro Fechar" at bounding box center [477, 226] width 954 height 453
click at [481, 252] on span "Fechar" at bounding box center [476, 246] width 21 height 11
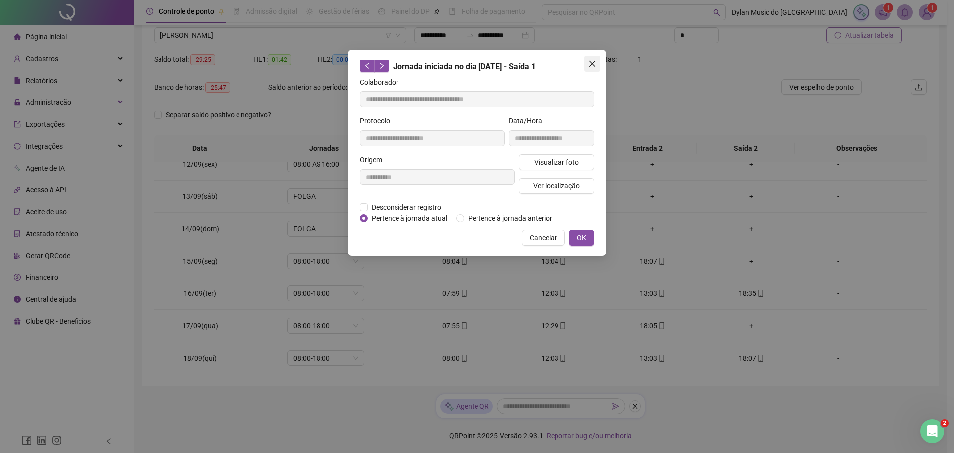
click at [595, 63] on icon "close" at bounding box center [592, 64] width 8 height 8
